Goal: Transaction & Acquisition: Purchase product/service

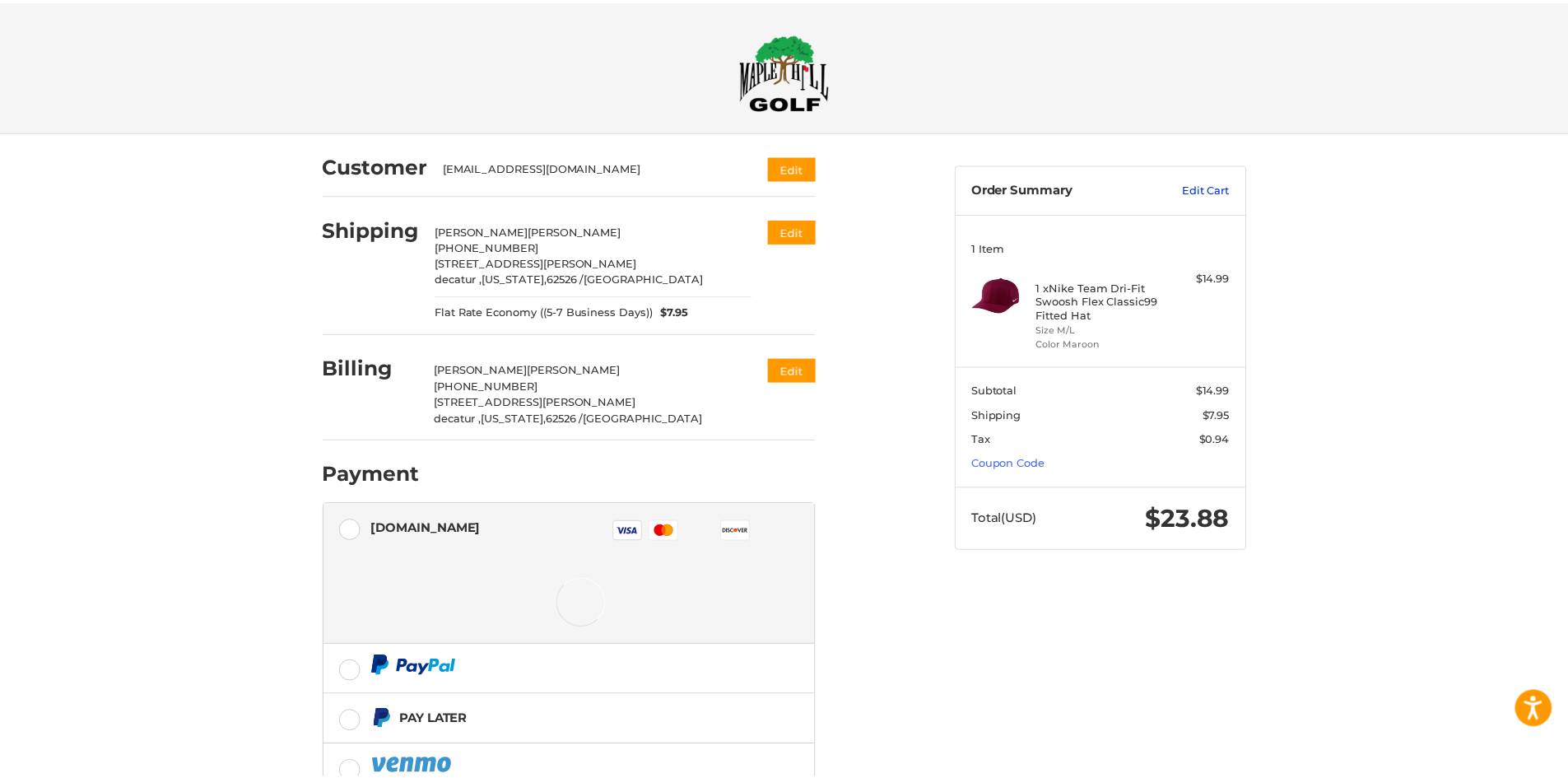
scroll to position [30, 0]
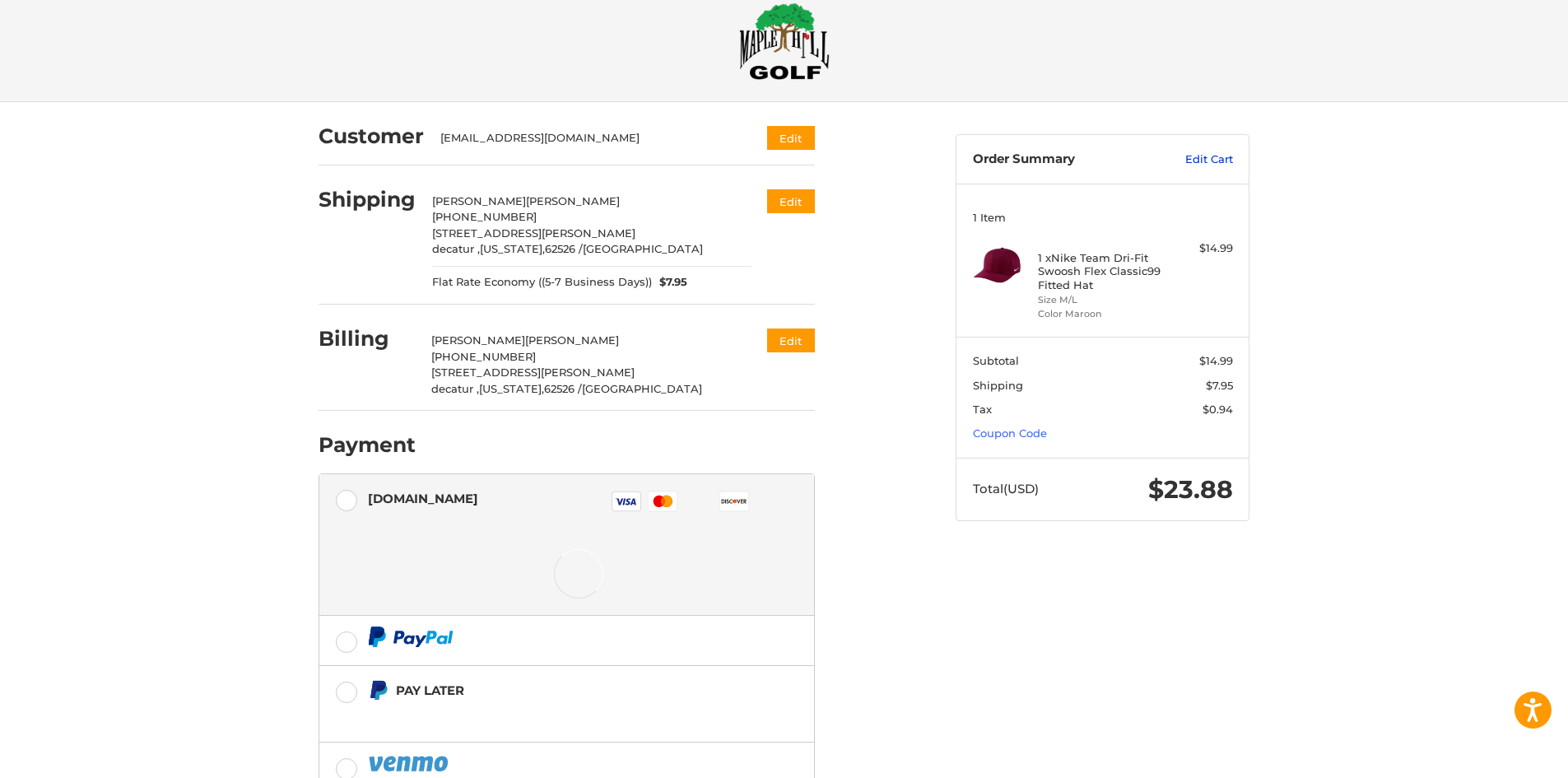
click at [1221, 157] on link "Edit Cart" at bounding box center [1191, 159] width 83 height 17
